Goal: Find specific page/section: Find specific page/section

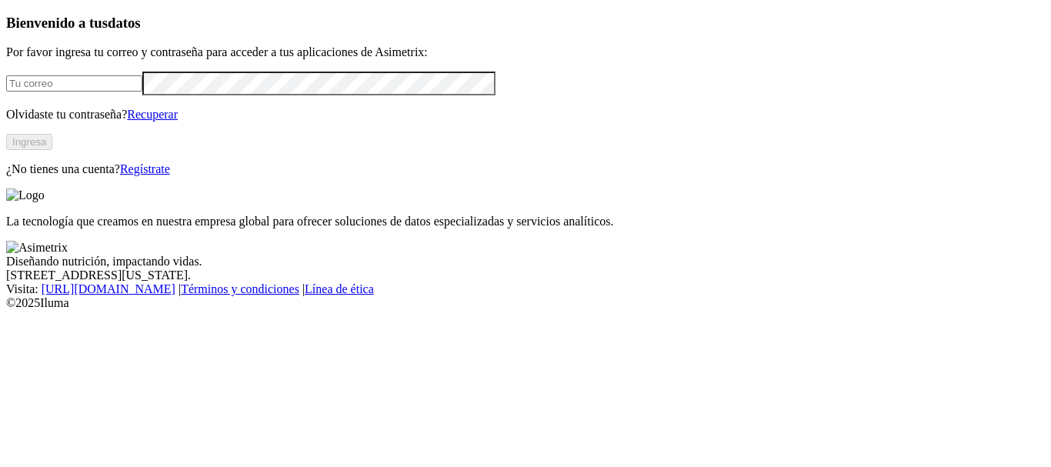
type input "[PERSON_NAME][EMAIL_ADDRESS][PERSON_NAME][DOMAIN_NAME]"
click at [52, 150] on button "Ingresa" at bounding box center [29, 142] width 46 height 16
